Goal: Find specific page/section: Find specific page/section

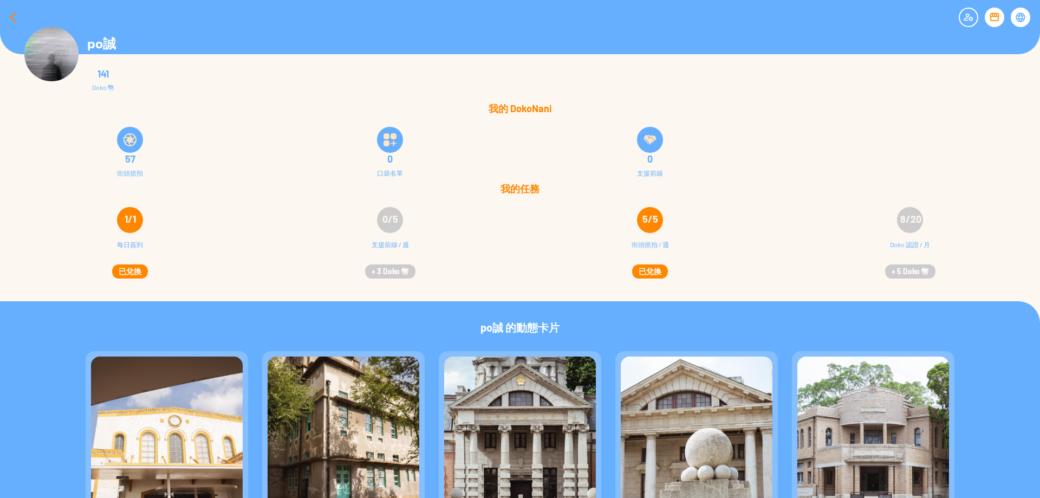
click at [7, 16] on div at bounding box center [13, 17] width 26 height 26
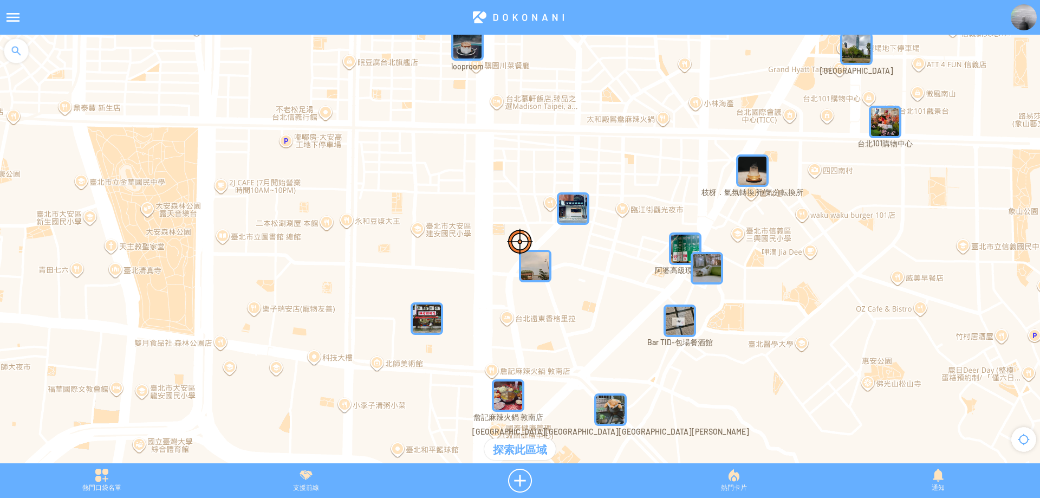
click at [20, 58] on div at bounding box center [16, 51] width 32 height 32
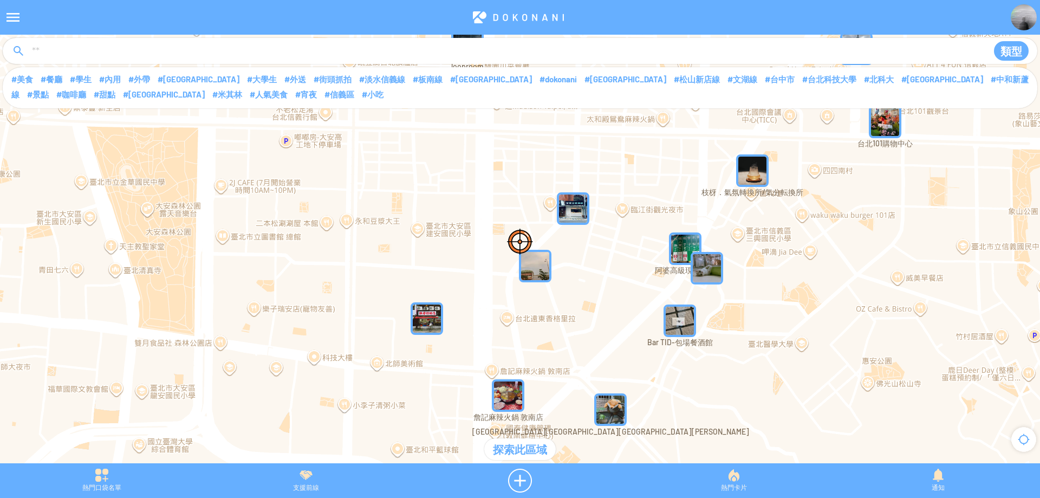
click at [83, 56] on input at bounding box center [504, 51] width 946 height 21
type input "****"
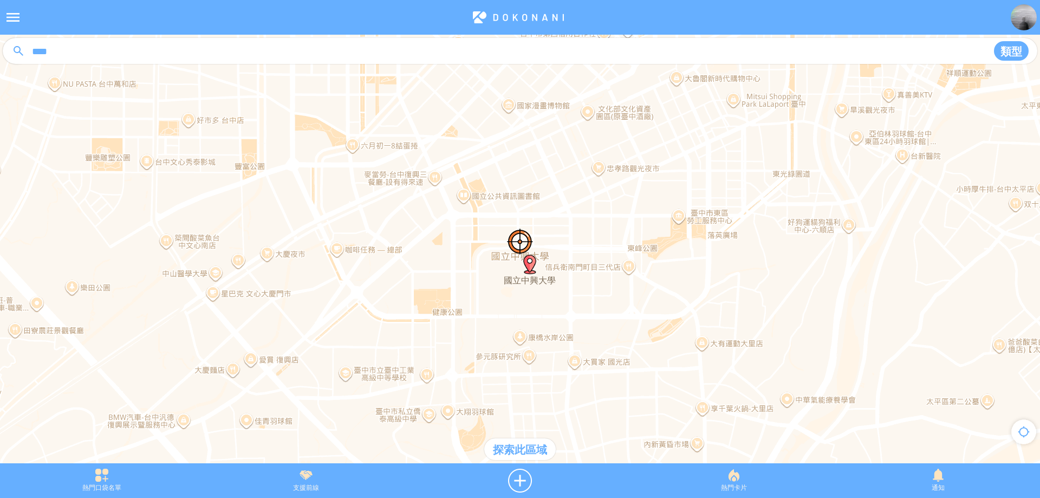
click at [540, 446] on div "探索此區域" at bounding box center [519, 449] width 71 height 22
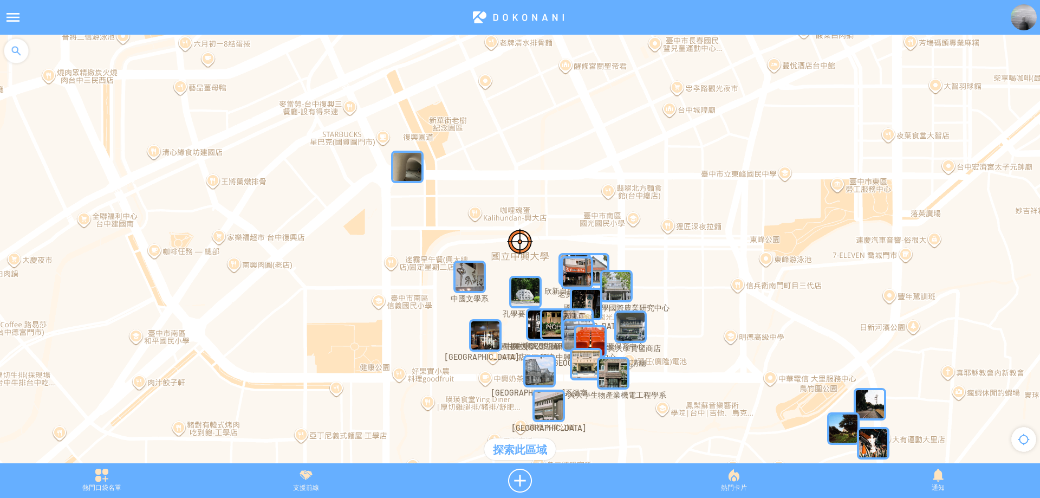
click at [525, 294] on img "孔學要旨石碑" at bounding box center [525, 292] width 32 height 32
click at [525, 294] on img "孔學要旨石碑" at bounding box center [541, 308] width 65 height 65
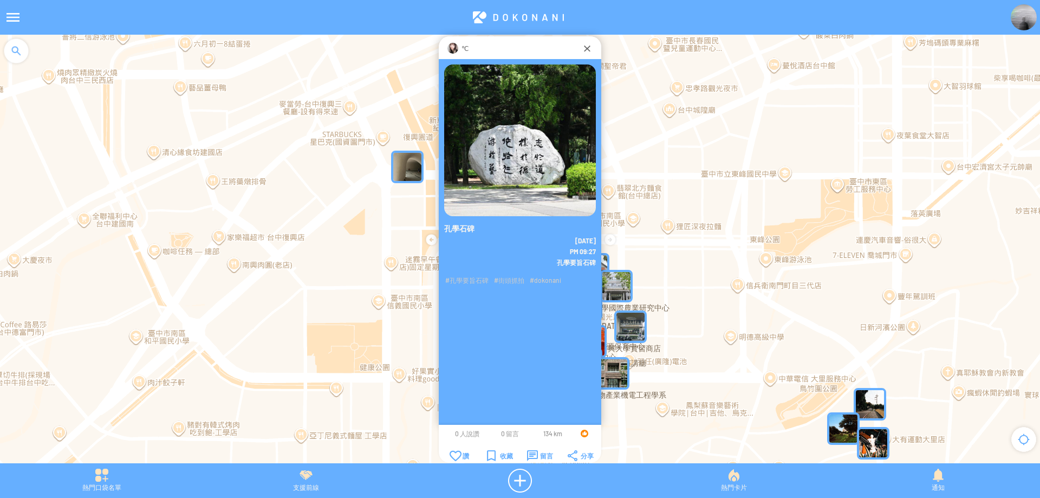
click at [460, 48] on div "℃" at bounding box center [519, 48] width 123 height 11
click at [454, 48] on img at bounding box center [452, 48] width 11 height 11
